Goal: Transaction & Acquisition: Obtain resource

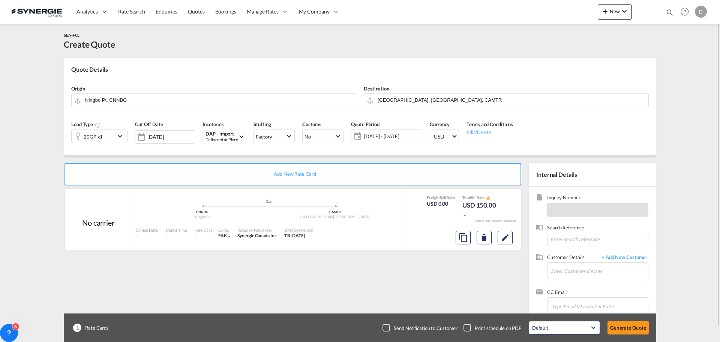
click at [98, 186] on div "+ Add New Rate Card No carrier added by you .a{fill:#aaa8ad;} .a{fill:#aaa8ad;}…" at bounding box center [294, 241] width 461 height 157
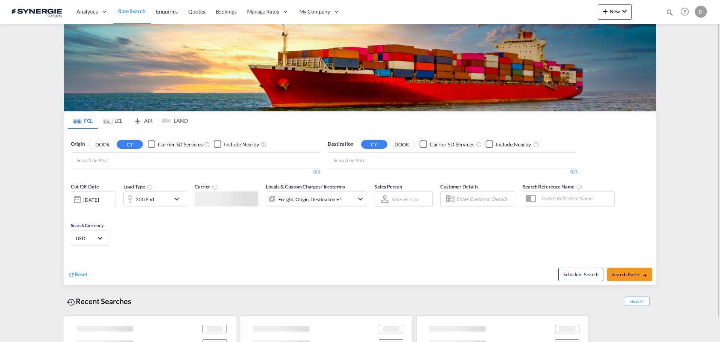
click at [669, 14] on md-icon "icon-magnify" at bounding box center [670, 12] width 8 height 8
click at [539, 11] on select "Bookings Quotes Enquiries" at bounding box center [551, 13] width 36 height 14
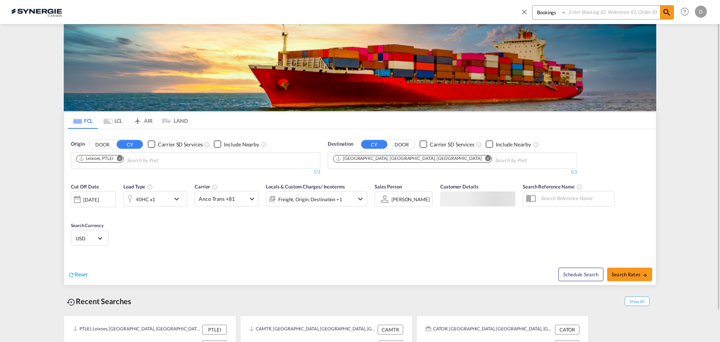
select select "Quotes"
click at [533, 6] on select "Bookings Quotes Enquiries" at bounding box center [551, 13] width 36 height 14
click at [589, 10] on input at bounding box center [613, 12] width 93 height 13
type input "13782"
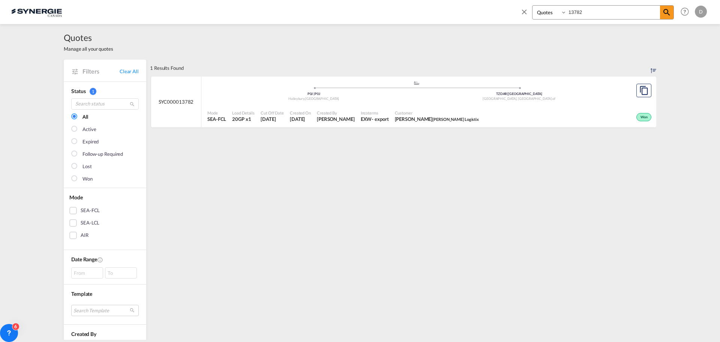
click at [361, 116] on div "EXW" at bounding box center [366, 119] width 11 height 7
click at [395, 116] on span "Rajh Maharaj Awardz Logistix" at bounding box center [437, 119] width 84 height 7
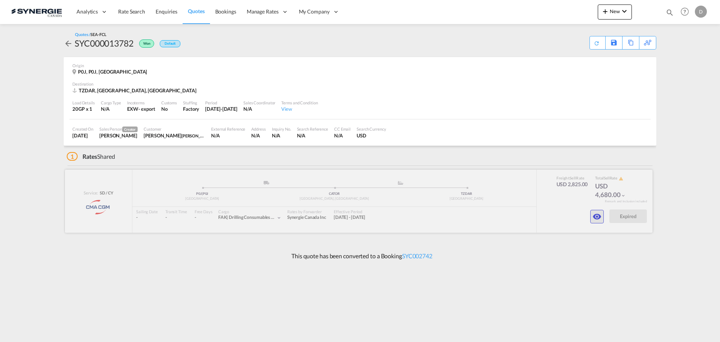
click at [599, 218] on md-icon "icon-eye" at bounding box center [597, 216] width 9 height 9
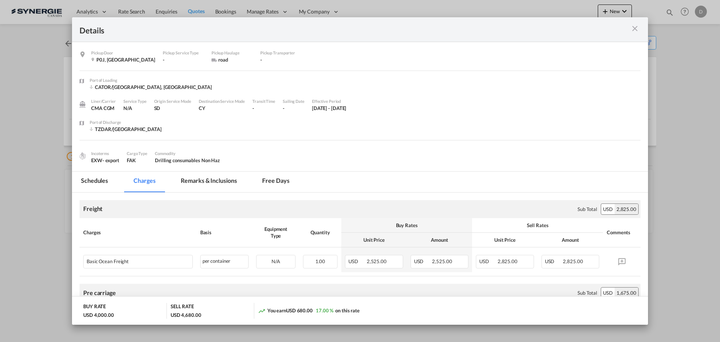
click at [633, 28] on md-icon "icon-close m-3 fg-AAA8AD cursor" at bounding box center [635, 28] width 9 height 9
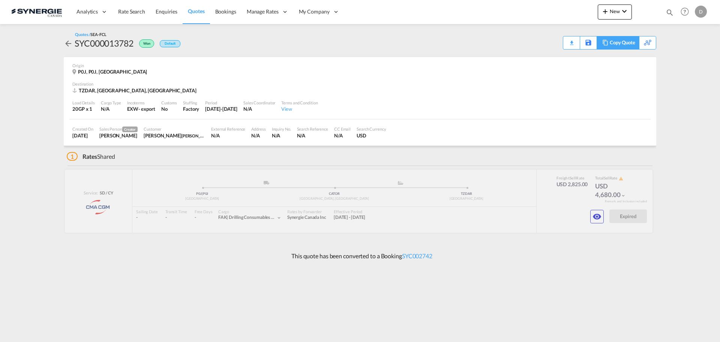
click at [630, 42] on div "Copy Quote" at bounding box center [623, 42] width 26 height 13
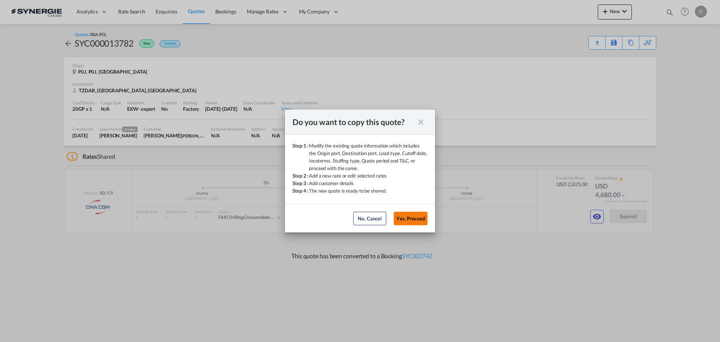
click at [406, 216] on button "Yes, Proceed" at bounding box center [411, 219] width 34 height 14
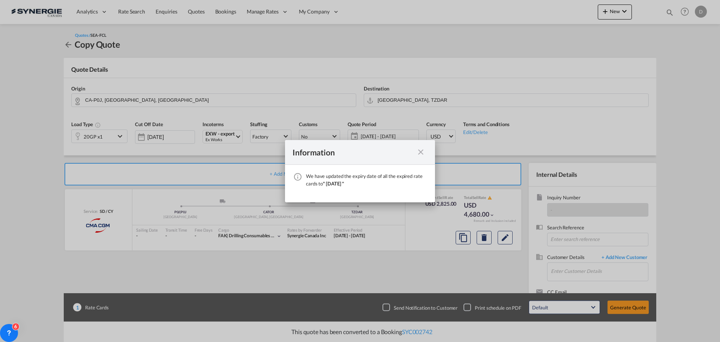
click at [419, 153] on md-icon "icon-close fg-AAA8AD cursor" at bounding box center [420, 151] width 9 height 9
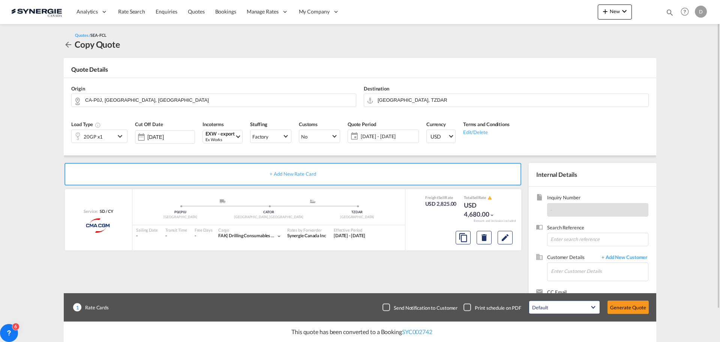
click at [387, 135] on span "[DATE] - [DATE]" at bounding box center [389, 136] width 56 height 7
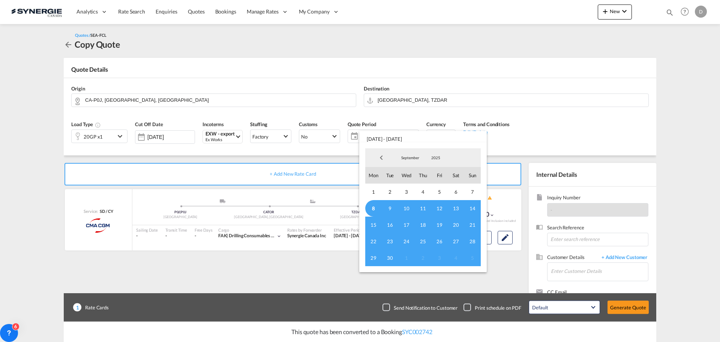
click at [375, 206] on span "8" at bounding box center [373, 208] width 17 height 17
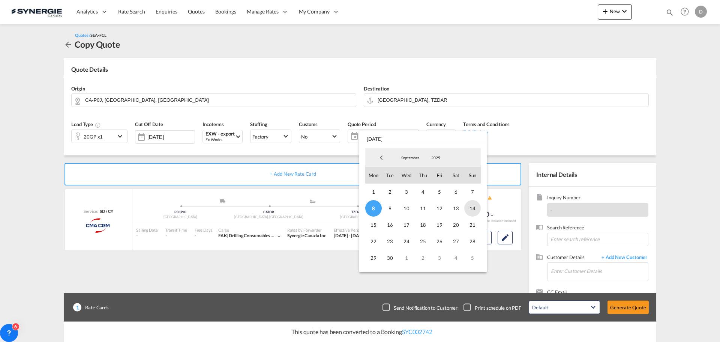
click at [474, 207] on span "14" at bounding box center [472, 208] width 17 height 17
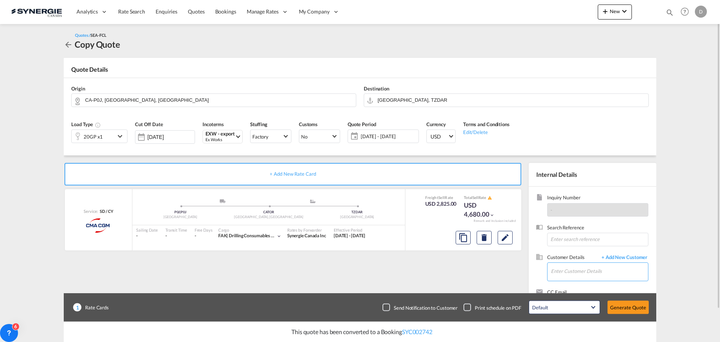
click at [577, 272] on input "Enter Customer Details" at bounding box center [599, 271] width 97 height 17
type input "r"
click at [571, 269] on input "Enter Customer Details" at bounding box center [599, 271] width 97 height 17
paste input "[PERSON_NAME] [PERSON_NAME] Logistix"
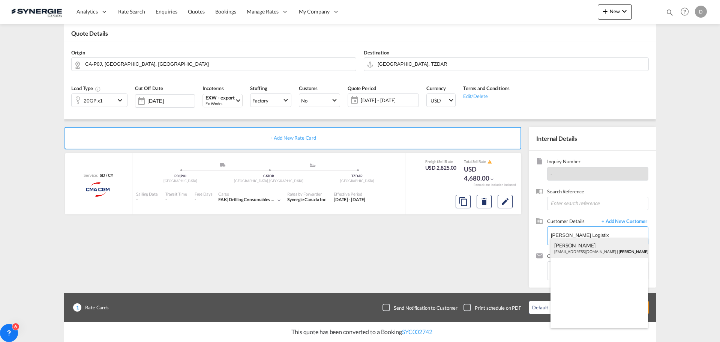
click at [574, 249] on div "[PERSON_NAME] [PERSON_NAME][EMAIL_ADDRESS][DOMAIN_NAME] | [PERSON_NAME] Logistix" at bounding box center [600, 248] width 98 height 20
type input "[PERSON_NAME] Logistix, [PERSON_NAME], [EMAIL_ADDRESS][DOMAIN_NAME]"
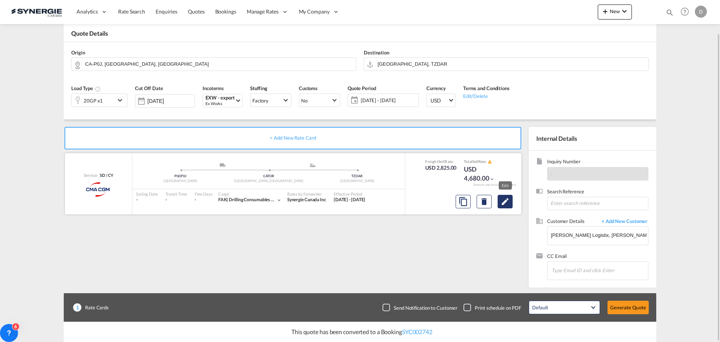
click at [508, 203] on md-icon "Edit" at bounding box center [505, 201] width 9 height 9
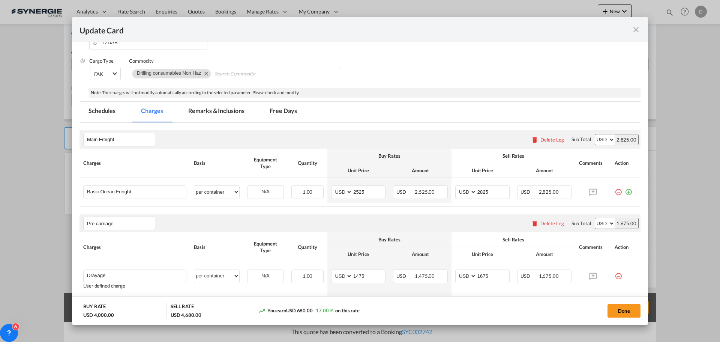
scroll to position [188, 0]
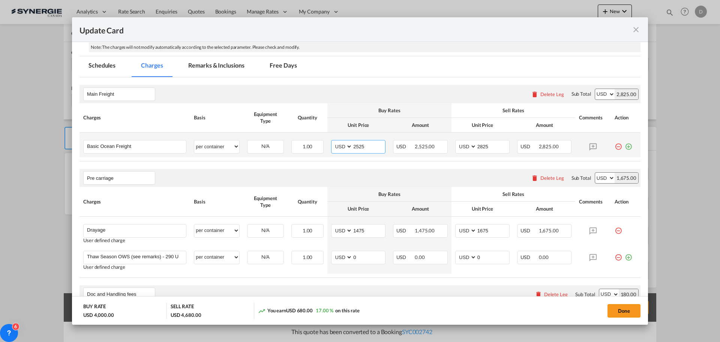
click at [356, 146] on input "2525" at bounding box center [369, 145] width 33 height 11
type input "3346"
type input "3650"
click at [357, 181] on div "Pre carriage Please enter leg name Leg Name Already Exists Delete Leg Sub Total…" at bounding box center [360, 178] width 561 height 18
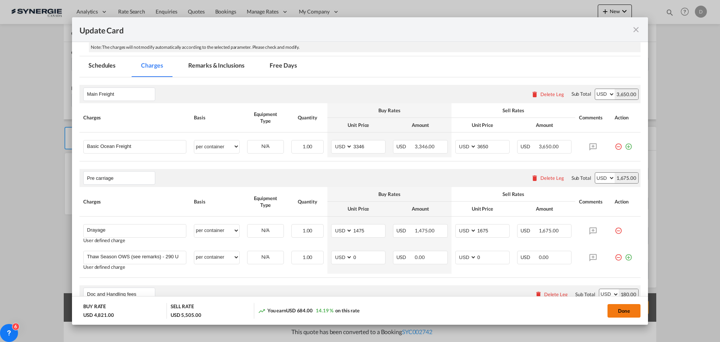
click at [627, 313] on button "Done" at bounding box center [624, 311] width 33 height 14
type input "[DATE]"
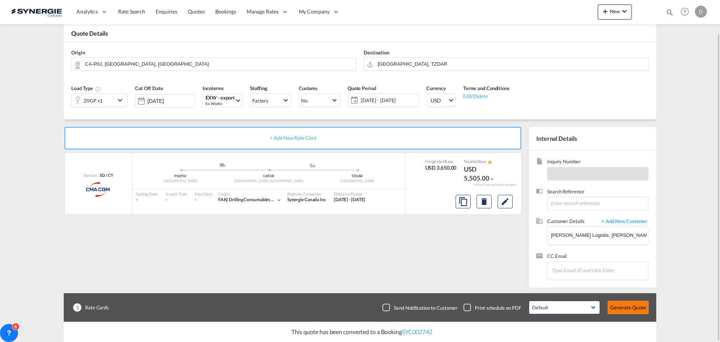
click at [626, 307] on button "Generate Quote" at bounding box center [628, 307] width 41 height 14
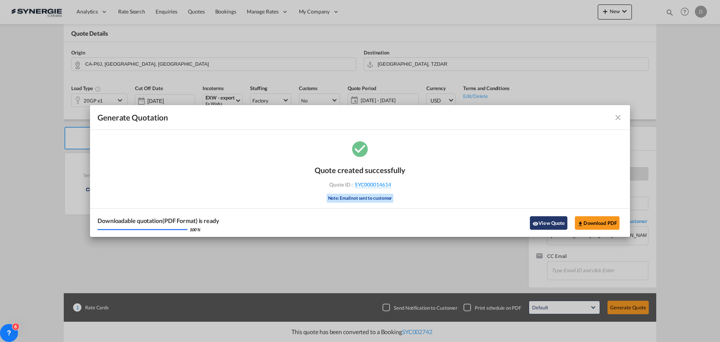
click at [543, 221] on button "View Quote" at bounding box center [549, 223] width 38 height 14
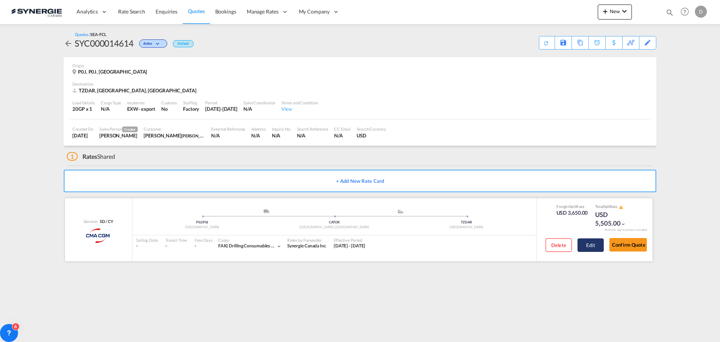
click at [589, 244] on button "Edit" at bounding box center [591, 245] width 26 height 14
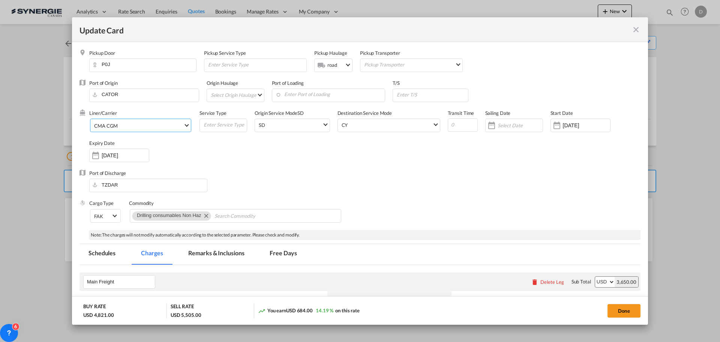
click at [186, 125] on span "Select Liner: CMA CGM" at bounding box center [187, 124] width 4 height 4
click at [111, 89] on input "search" at bounding box center [156, 86] width 128 height 18
type input "msc"
click at [110, 122] on md-option "MSC" at bounding box center [142, 122] width 108 height 18
click at [353, 190] on div "Port of Discharge TZDAR" at bounding box center [360, 185] width 561 height 30
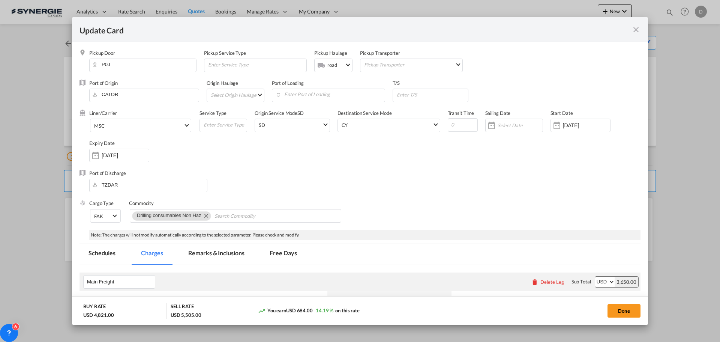
scroll to position [188, 0]
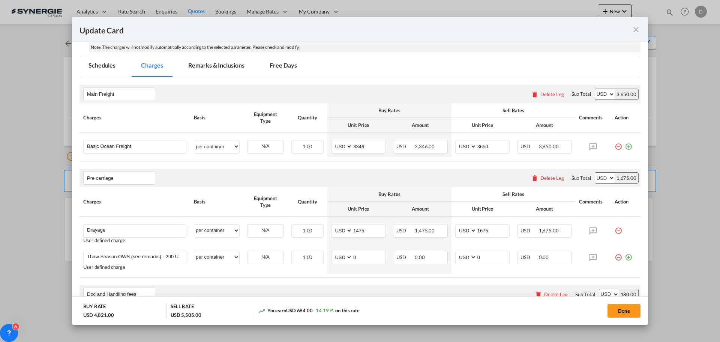
click at [224, 60] on md-tab-item "Remarks & Inclusions" at bounding box center [216, 66] width 74 height 21
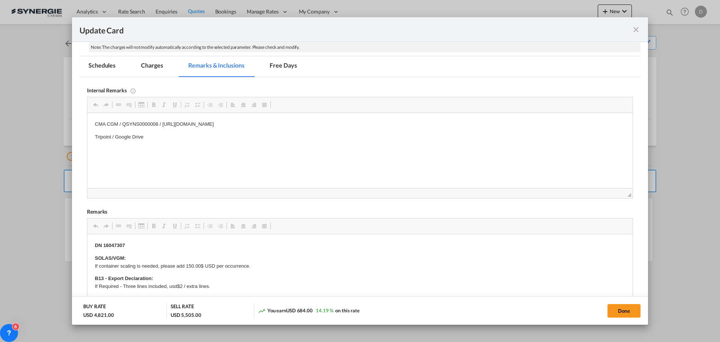
scroll to position [0, 0]
drag, startPoint x: 374, startPoint y: 123, endPoint x: 171, endPoint y: 233, distance: 230.3
click at [87, 119] on html "CMA CGM / QSYNS0000008 / [URL][DOMAIN_NAME] Tripoint / Google Drive" at bounding box center [359, 137] width 545 height 48
drag, startPoint x: 307, startPoint y: 151, endPoint x: 85, endPoint y: 144, distance: 221.8
click at [87, 144] on html "MSC / [URL][DOMAIN_NAME] Tripoint / Google Drive [URL][DOMAIN_NAME]" at bounding box center [359, 137] width 545 height 48
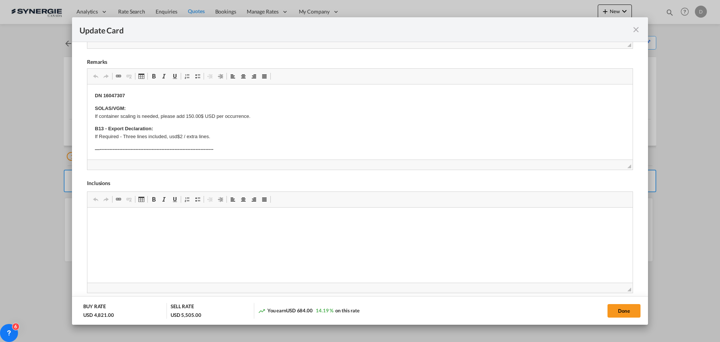
scroll to position [338, 0]
click at [634, 310] on button "Done" at bounding box center [624, 311] width 33 height 14
type input "[DATE]"
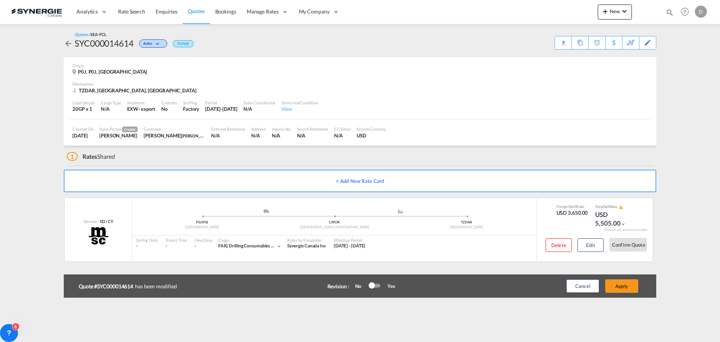
scroll to position [115, 0]
click at [617, 284] on button "Apply" at bounding box center [621, 286] width 33 height 14
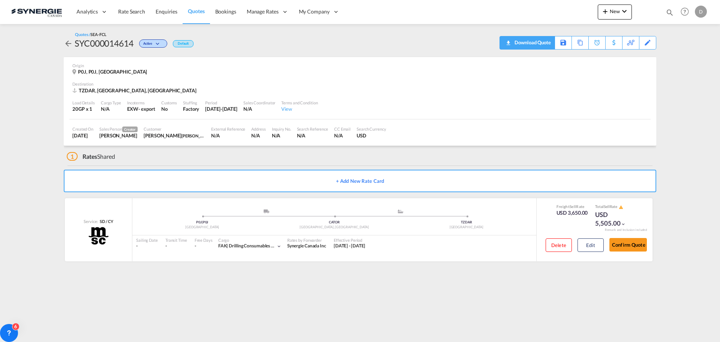
click at [541, 45] on div "Download Quote" at bounding box center [532, 42] width 38 height 12
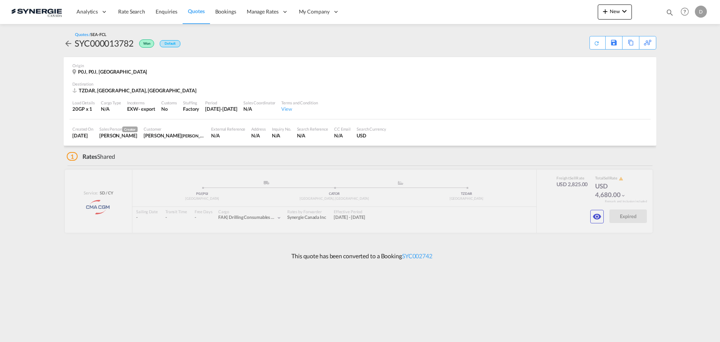
click at [198, 137] on span "[PERSON_NAME] Logistix" at bounding box center [205, 135] width 47 height 6
drag, startPoint x: 205, startPoint y: 135, endPoint x: 147, endPoint y: 135, distance: 58.1
click at [147, 135] on div "Rajh Maharaj Awardz Logistix" at bounding box center [175, 135] width 62 height 7
copy div "Rajh Maharaj Awardz Logistix"
